Goal: Task Accomplishment & Management: Use online tool/utility

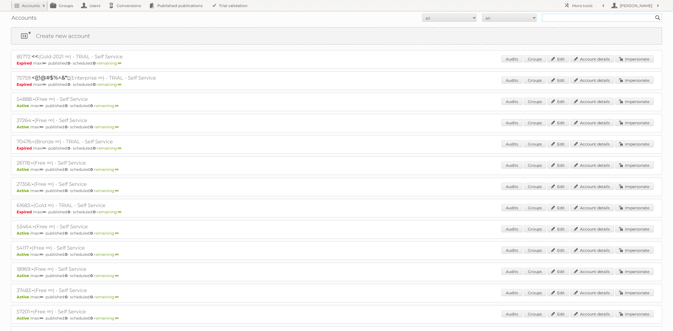
click at [567, 21] on input "text" at bounding box center [602, 18] width 120 height 8
type input "[PERSON_NAME]"
click at [653, 14] on input "Search" at bounding box center [657, 18] width 8 height 8
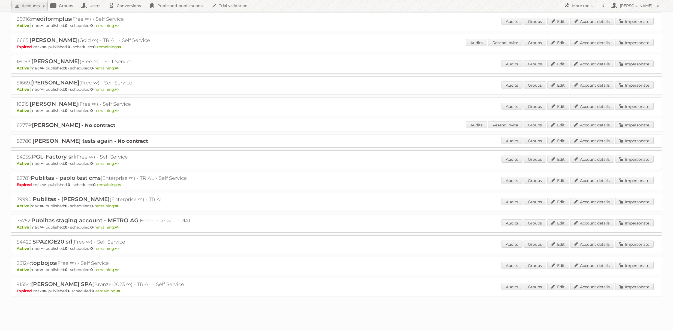
scroll to position [190, 0]
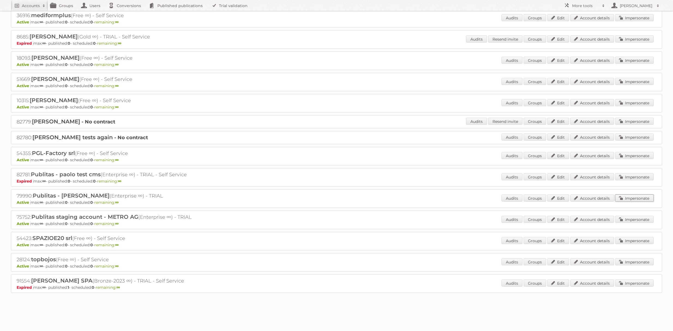
click at [625, 196] on link "Impersonate" at bounding box center [634, 198] width 38 height 7
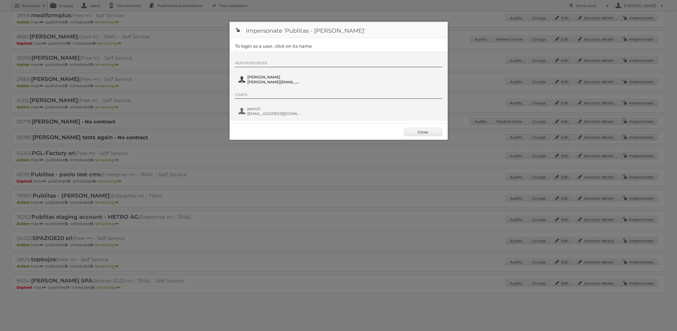
click at [252, 76] on span "[PERSON_NAME]" at bounding box center [273, 77] width 53 height 5
